Goal: Task Accomplishment & Management: Manage account settings

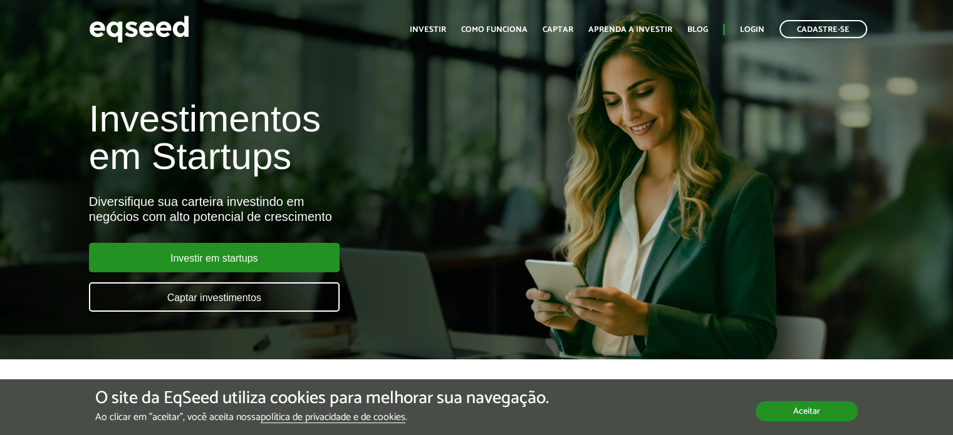
click at [797, 411] on button "Aceitar" at bounding box center [806, 411] width 102 height 20
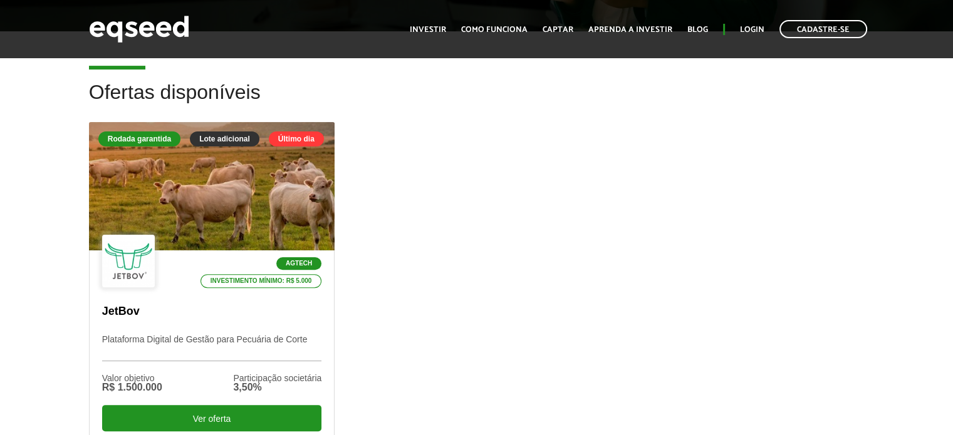
scroll to position [314, 0]
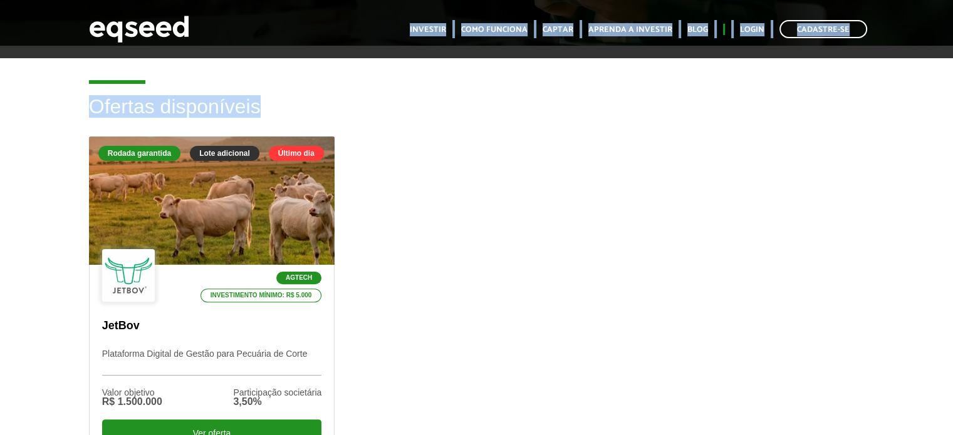
drag, startPoint x: 947, startPoint y: 57, endPoint x: 946, endPoint y: 68, distance: 10.7
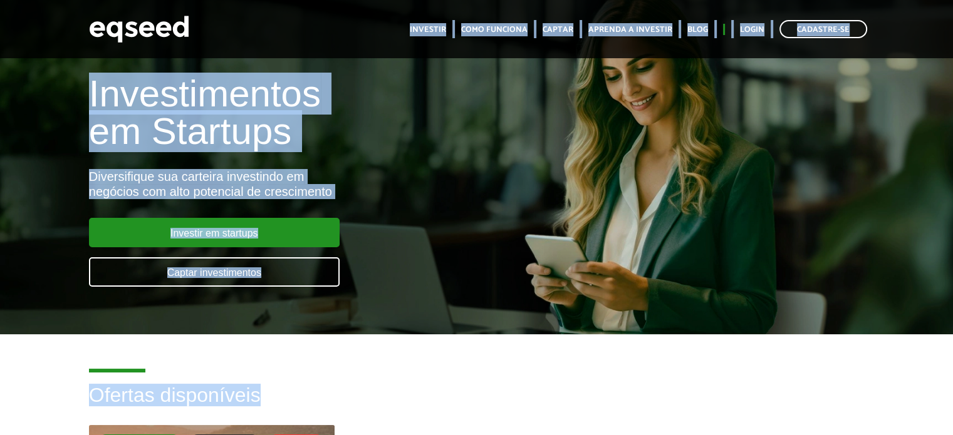
scroll to position [0, 0]
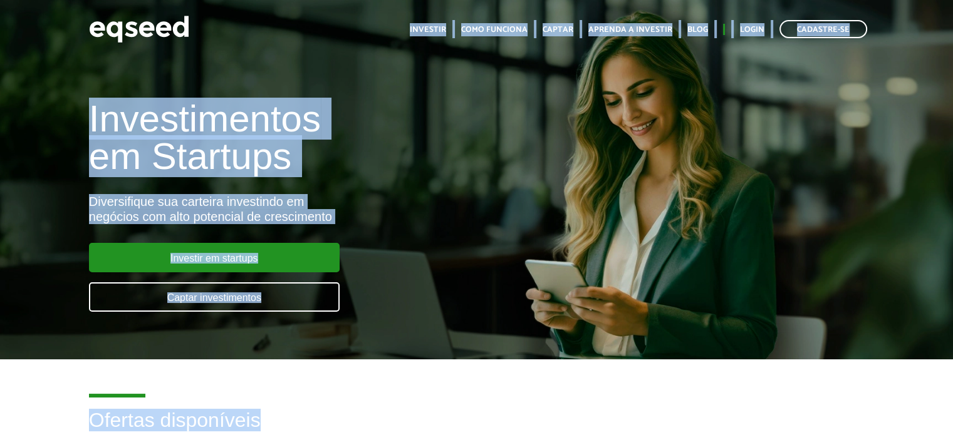
drag, startPoint x: 954, startPoint y: 73, endPoint x: 961, endPoint y: 29, distance: 43.9
click at [952, 29] on html "Cadastre-se Toggle navigation Toggle navigation Início Investir Captar" at bounding box center [476, 217] width 953 height 435
click at [754, 26] on link "Login" at bounding box center [752, 30] width 24 height 8
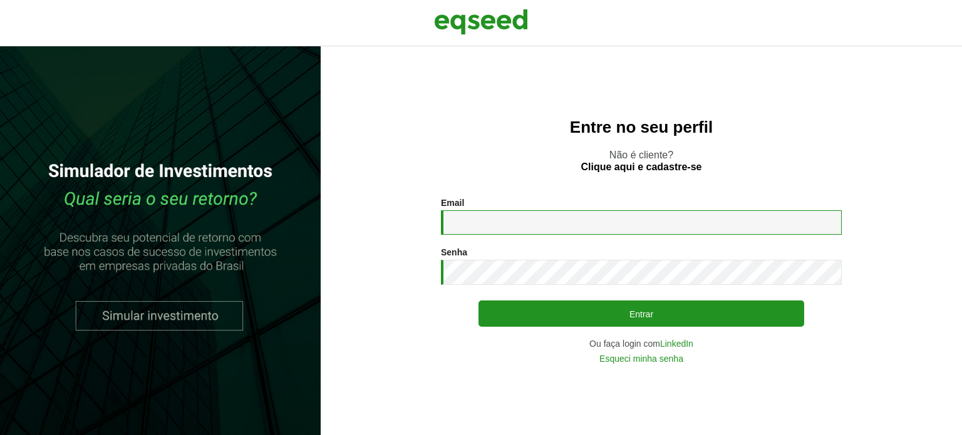
click at [473, 229] on input "Email *" at bounding box center [641, 222] width 401 height 24
type input "**********"
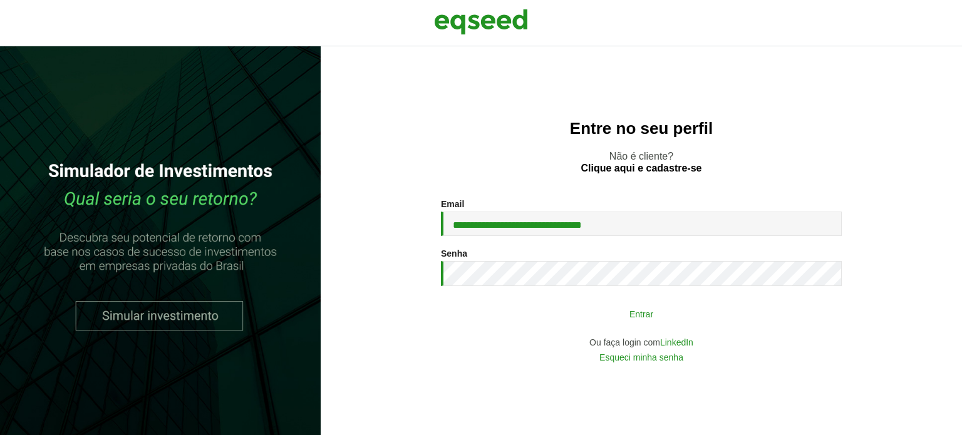
click at [621, 315] on button "Entrar" at bounding box center [642, 314] width 326 height 24
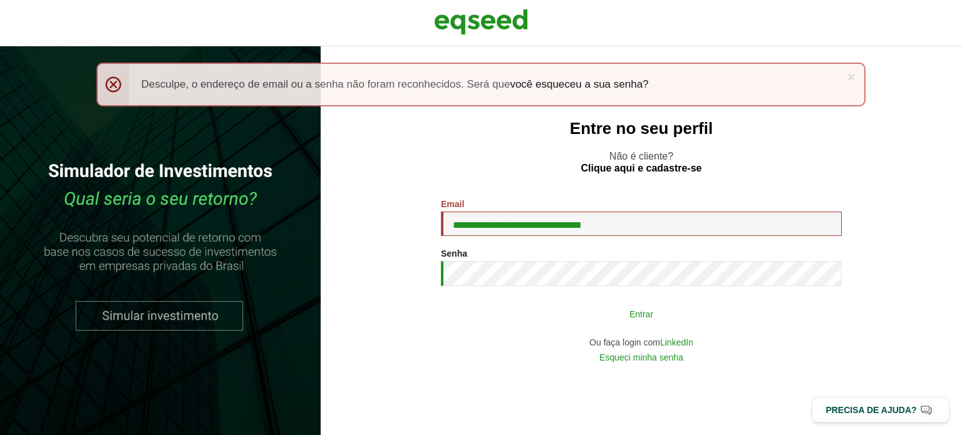
click at [591, 311] on button "Entrar" at bounding box center [642, 314] width 326 height 24
click at [584, 314] on button "Entrar" at bounding box center [642, 314] width 326 height 24
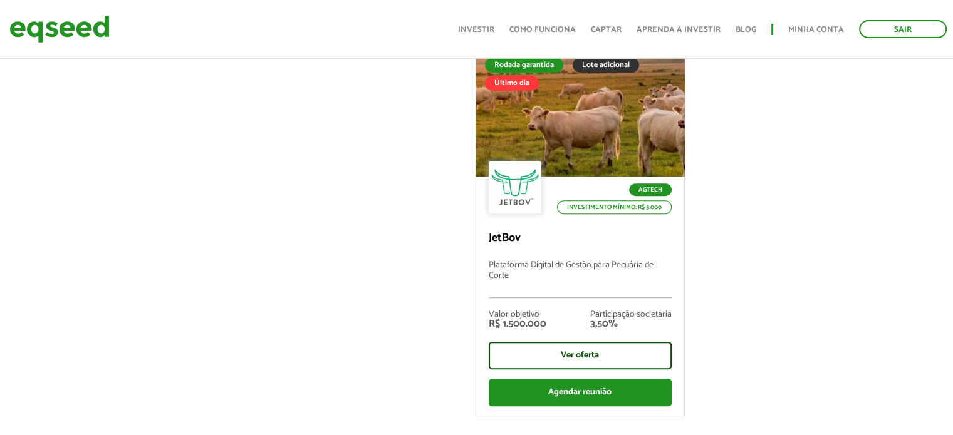
scroll to position [103, 0]
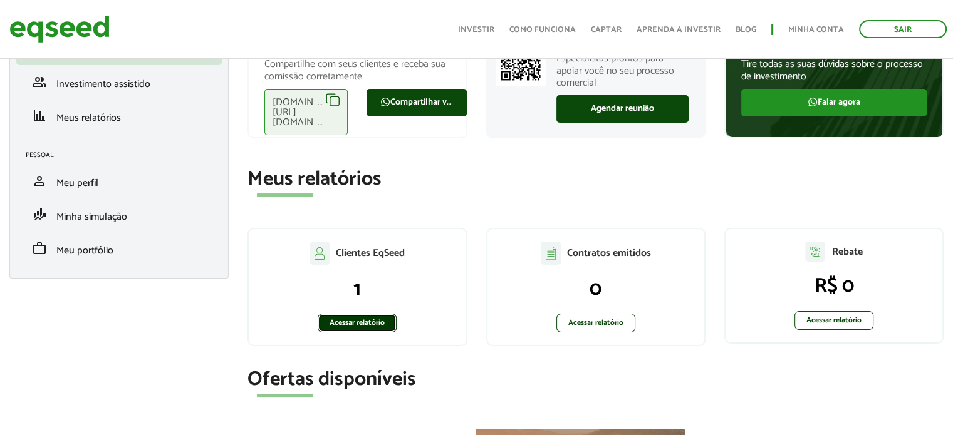
click at [360, 323] on link "Acessar relatório" at bounding box center [357, 323] width 79 height 19
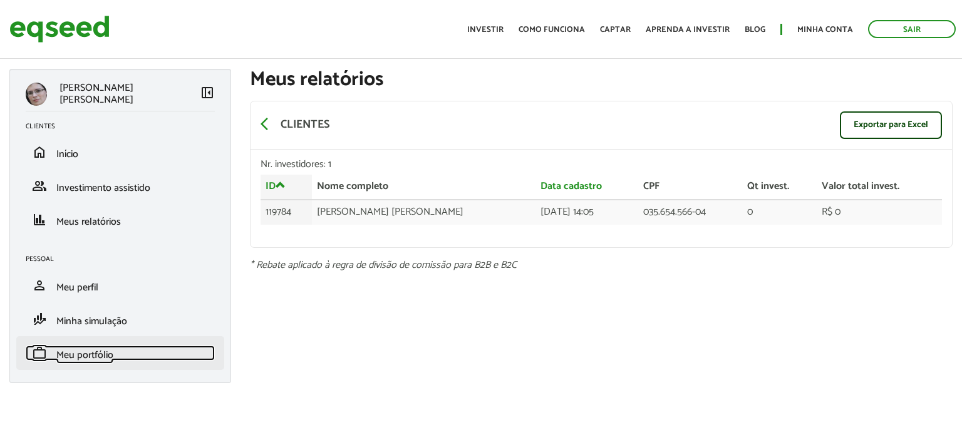
click at [76, 355] on span "Meu portfólio" at bounding box center [84, 355] width 57 height 17
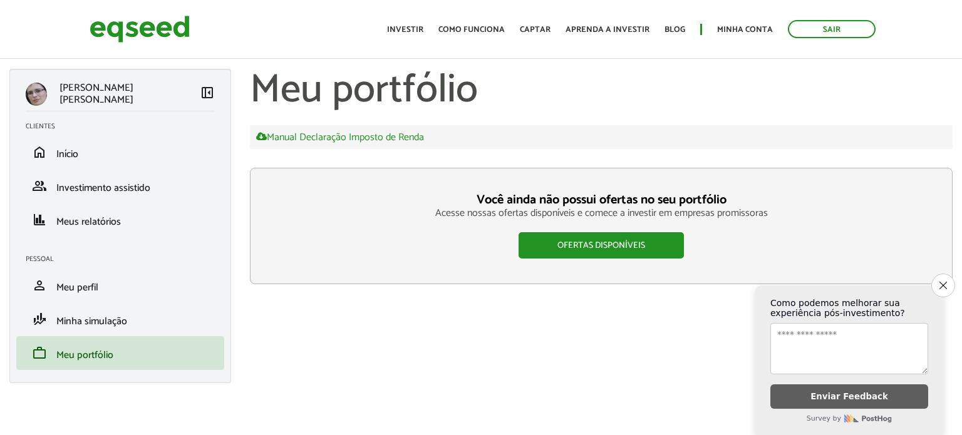
click at [210, 91] on span "left_panel_close" at bounding box center [207, 92] width 15 height 15
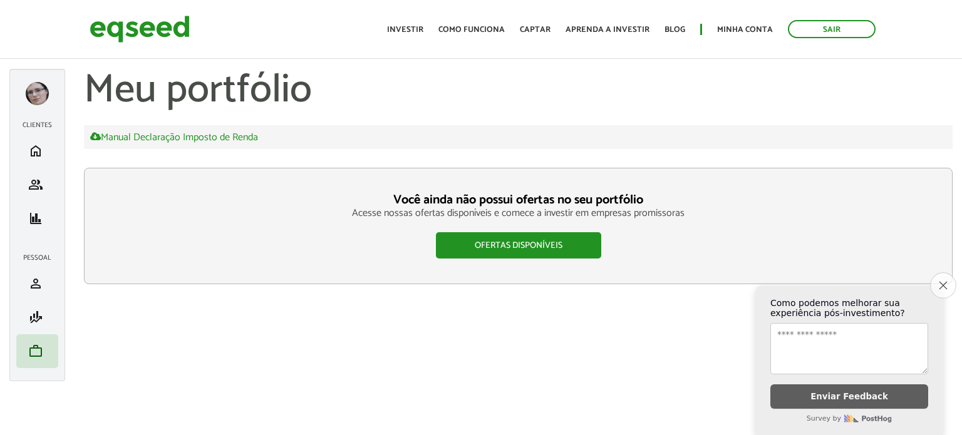
click at [943, 281] on icon "Close survey" at bounding box center [943, 285] width 8 height 8
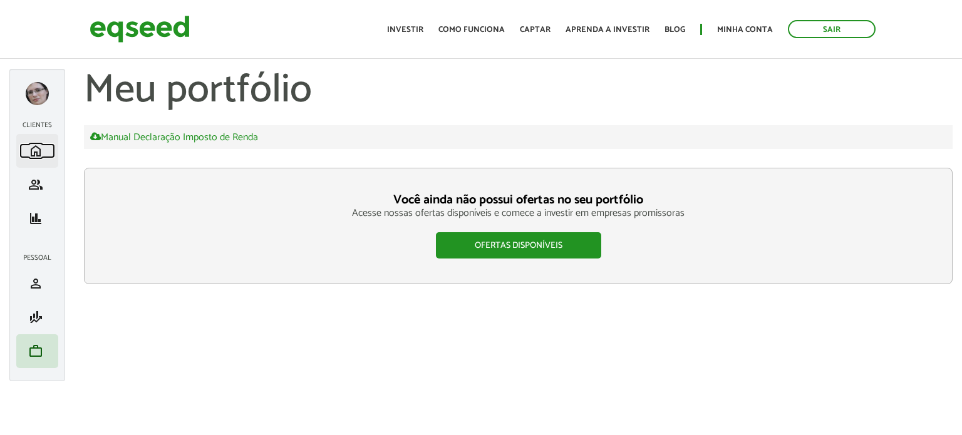
click at [36, 152] on span "home" at bounding box center [35, 150] width 15 height 15
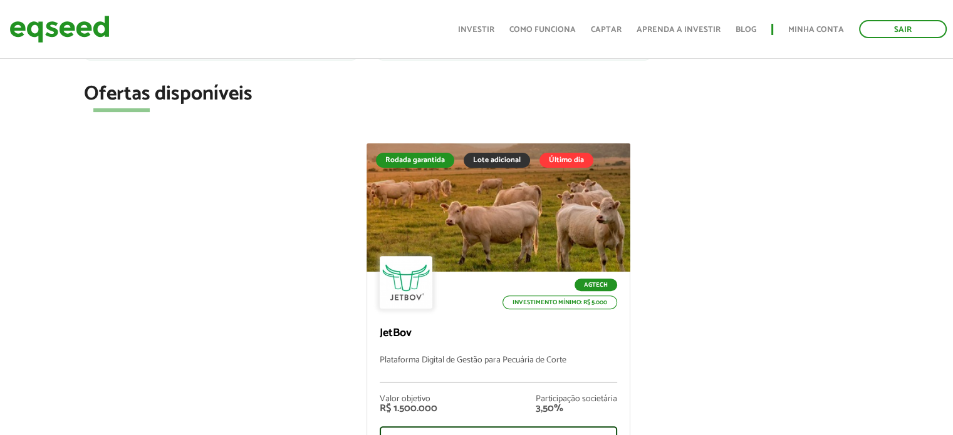
scroll to position [393, 0]
